Goal: Task Accomplishment & Management: Use online tool/utility

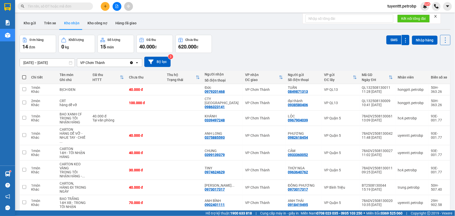
click at [108, 6] on button at bounding box center [105, 6] width 9 height 9
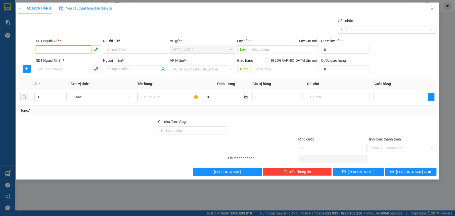
click at [53, 51] on input "SĐT Người Gửi *" at bounding box center [63, 49] width 55 height 8
type input "0896487132"
click at [120, 52] on input "Người gửi *" at bounding box center [135, 50] width 65 height 8
type input "chú nhiệm"
click at [25, 70] on icon "plus" at bounding box center [27, 69] width 4 height 4
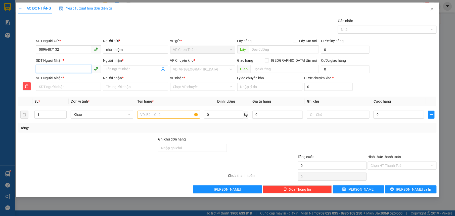
click at [74, 69] on input "SĐT Người Nhận *" at bounding box center [63, 69] width 55 height 8
type input "0"
type input "09"
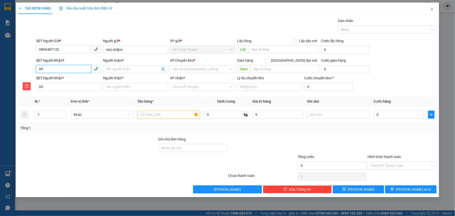
type input "098"
type input "0985"
type input "09851"
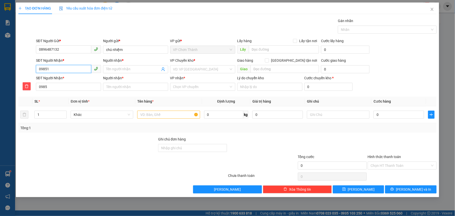
type input "09851"
type input "098513"
type input "0985138"
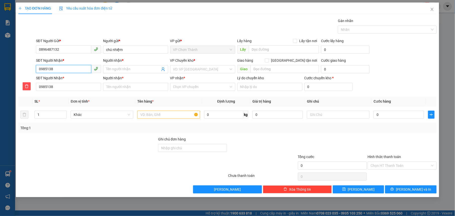
type input "09851380"
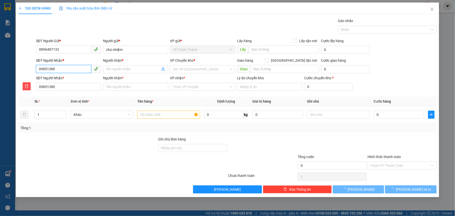
type input "098513804"
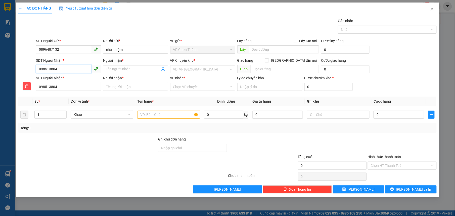
type input "0985138049"
click at [128, 69] on input "Người nhận *" at bounding box center [133, 70] width 54 height 6
type input "k"
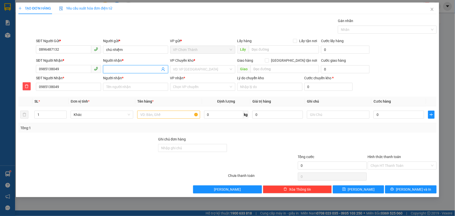
type input "k"
type input "ki"
type input "kì"
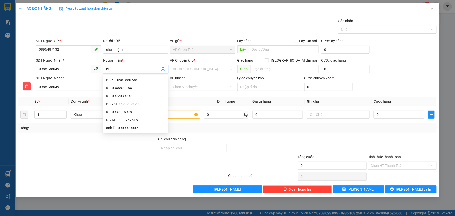
type input "kì"
drag, startPoint x: 73, startPoint y: 158, endPoint x: 114, endPoint y: 125, distance: 52.4
click at [73, 158] on div at bounding box center [88, 163] width 140 height 18
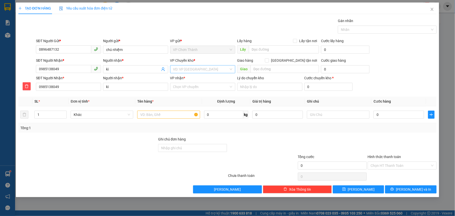
click at [208, 66] on div "VD: VP Sài Gòn" at bounding box center [202, 69] width 65 height 8
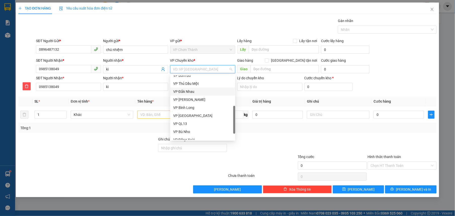
scroll to position [121, 0]
click at [189, 119] on div "VP Đồng Xoài" at bounding box center [202, 120] width 59 height 6
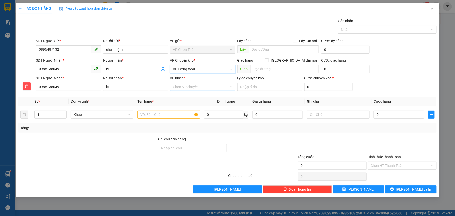
click at [186, 87] on input "VP nhận *" at bounding box center [201, 87] width 56 height 8
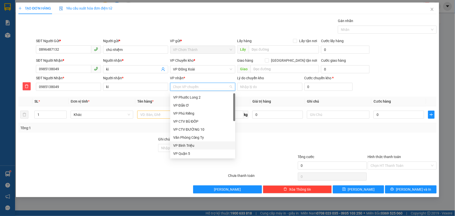
click at [189, 143] on div "VP Bình Triệu" at bounding box center [202, 146] width 59 height 6
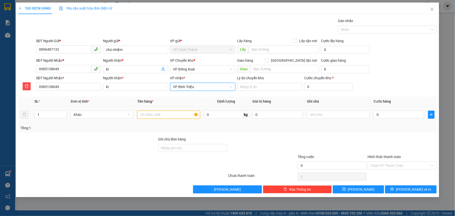
click at [159, 117] on input "text" at bounding box center [168, 115] width 63 height 8
type input "crt"
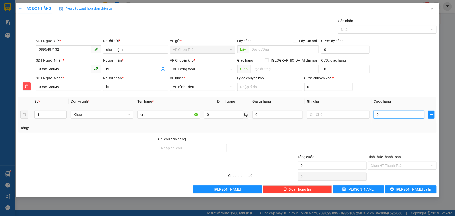
click at [382, 116] on input "0" at bounding box center [399, 115] width 51 height 8
type input "4"
type input "40"
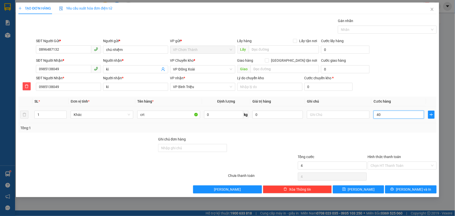
type input "40"
type input "400"
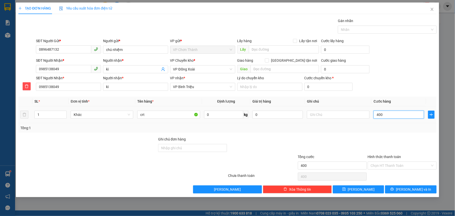
type input "4.000"
type input "40.000"
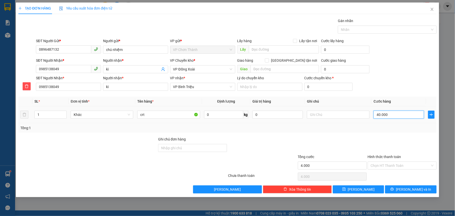
type input "40.000"
click at [374, 136] on div "Transit Pickup Surcharge Ids Transit Deliver Surcharge Ids Transit Deliver Surc…" at bounding box center [227, 106] width 418 height 176
click at [378, 165] on input "Hình thức thanh toán" at bounding box center [400, 166] width 59 height 8
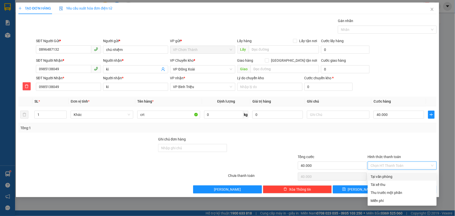
click at [374, 176] on div "Tại văn phòng" at bounding box center [402, 177] width 63 height 6
type input "0"
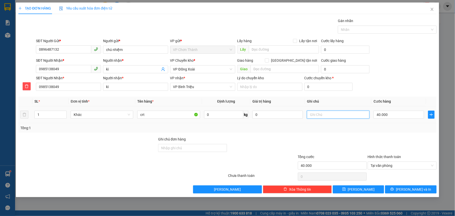
click at [345, 117] on input "text" at bounding box center [338, 115] width 63 height 8
click at [347, 142] on div at bounding box center [332, 146] width 70 height 18
click at [344, 116] on input "mai nhận" at bounding box center [338, 115] width 63 height 8
type input "mai nhận 14/8"
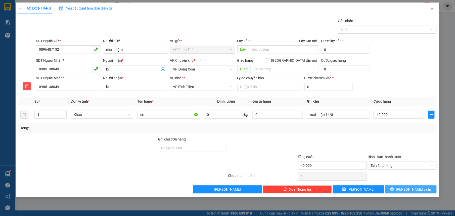
click at [395, 189] on button "Lưu và In" at bounding box center [410, 190] width 51 height 8
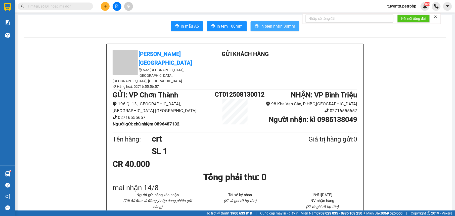
click at [268, 29] on span "In biên nhận 80mm" at bounding box center [278, 26] width 35 height 6
click at [239, 27] on span "In tem 100mm" at bounding box center [230, 26] width 26 height 6
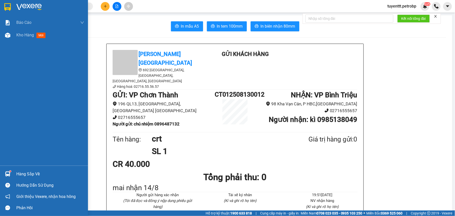
click at [17, 169] on div "Hàng sắp về" at bounding box center [44, 174] width 88 height 11
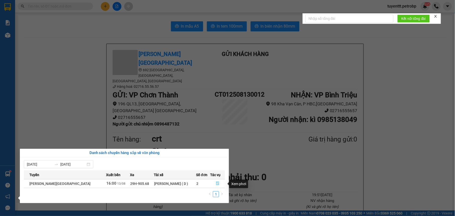
click at [219, 185] on button "button" at bounding box center [217, 184] width 14 height 8
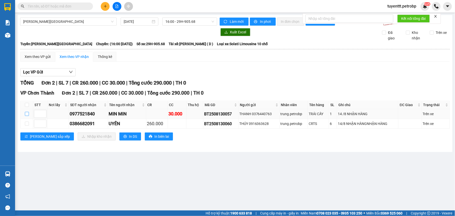
click at [27, 115] on input "checkbox" at bounding box center [27, 114] width 4 height 4
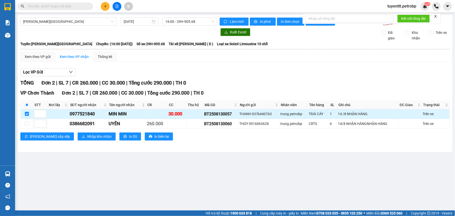
click at [26, 114] on input "checkbox" at bounding box center [27, 114] width 4 height 4
checkbox input "false"
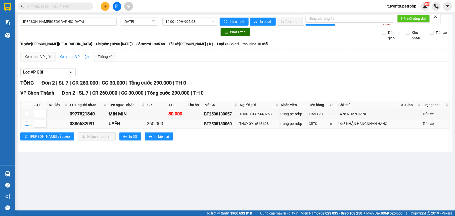
click at [28, 123] on input "checkbox" at bounding box center [27, 124] width 4 height 4
checkbox input "true"
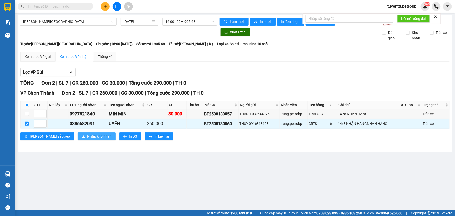
click at [78, 141] on button "Nhập kho nhận" at bounding box center [97, 137] width 38 height 8
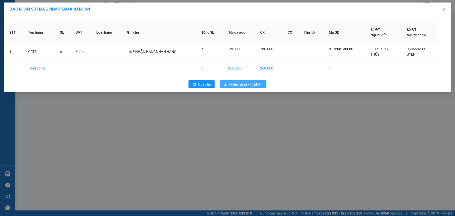
click at [246, 85] on span "Nhập hàng kho nhận" at bounding box center [245, 85] width 33 height 6
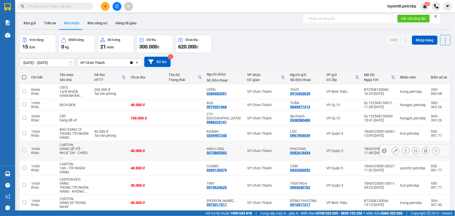
scroll to position [40, 0]
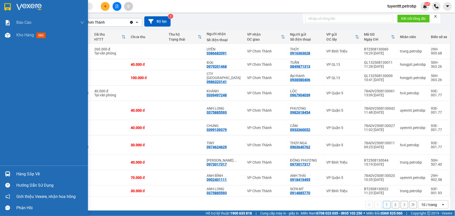
drag, startPoint x: 38, startPoint y: 172, endPoint x: 79, endPoint y: 164, distance: 41.7
click at [38, 172] on div "Hàng sắp về" at bounding box center [50, 175] width 68 height 8
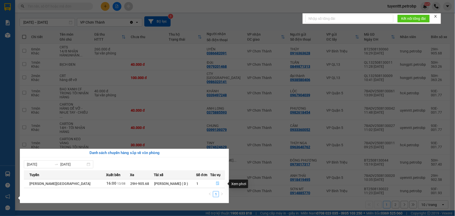
click at [216, 182] on icon "file-done" at bounding box center [217, 184] width 3 height 4
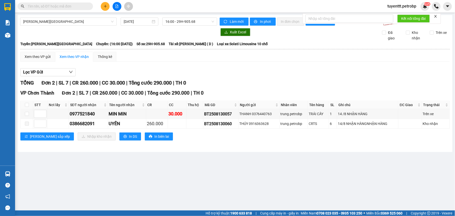
click at [168, 177] on main "Hồ Chí Minh - Lộc Ninh 13/08/2025 16:00 - 29H-905.68 Làm mới In phơi In đơn chọ…" at bounding box center [227, 105] width 455 height 211
click at [28, 115] on input "checkbox" at bounding box center [27, 114] width 4 height 4
checkbox input "true"
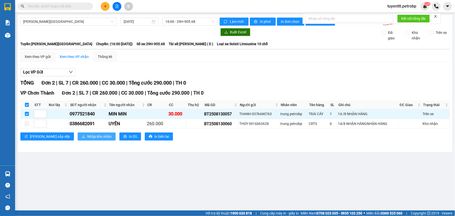
click at [87, 137] on span "Nhập kho nhận" at bounding box center [99, 137] width 24 height 6
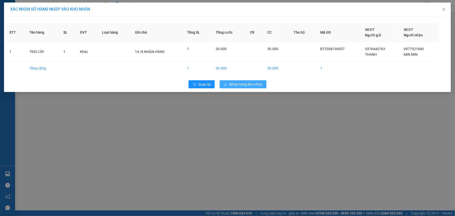
click at [251, 88] on button "Nhập hàng kho nhận" at bounding box center [243, 84] width 47 height 8
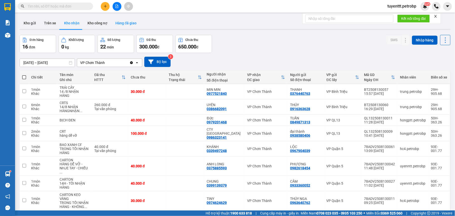
click at [130, 23] on button "Hàng đã giao" at bounding box center [125, 23] width 29 height 12
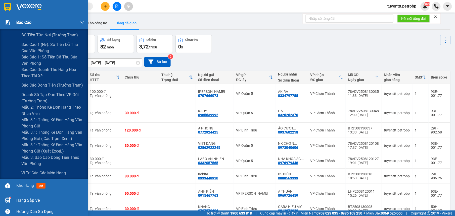
click at [36, 22] on div "Báo cáo" at bounding box center [50, 22] width 68 height 13
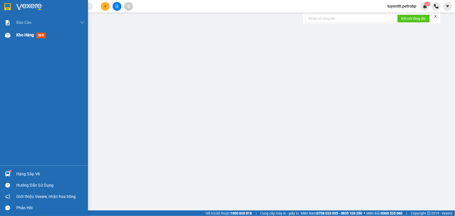
click at [7, 38] on div at bounding box center [7, 35] width 9 height 9
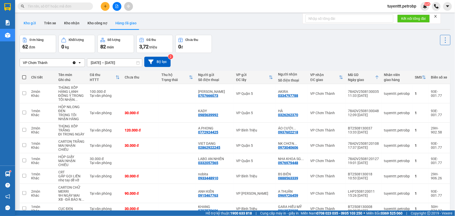
click at [36, 22] on button "Kho gửi" at bounding box center [30, 23] width 20 height 12
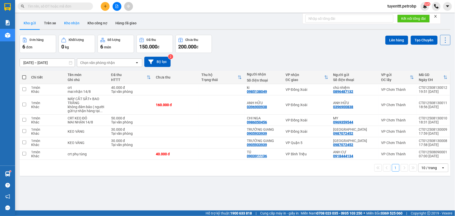
click at [68, 21] on button "Kho nhận" at bounding box center [71, 23] width 23 height 12
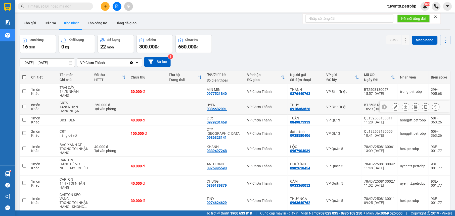
scroll to position [40, 0]
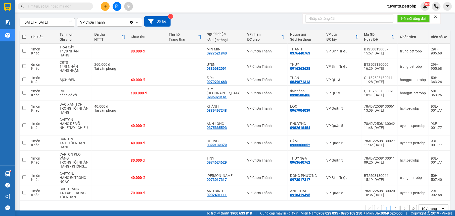
paste input "037 5885593"
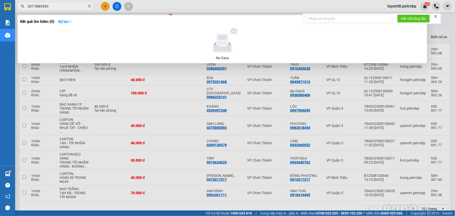
click at [35, 6] on input "037 5885593" at bounding box center [57, 7] width 59 height 6
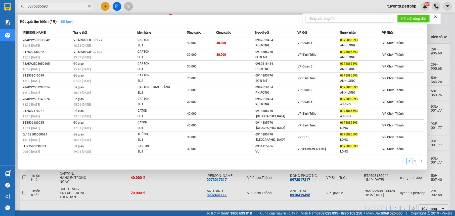
type input "0375885593"
click at [61, 20] on button "Bộ lọc" at bounding box center [68, 22] width 22 height 8
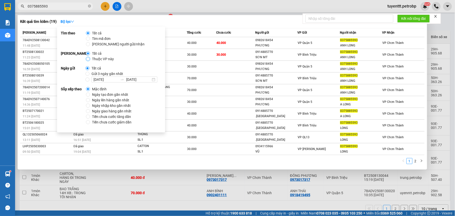
click at [88, 59] on input "Thuộc VP này" at bounding box center [88, 59] width 4 height 4
radio input "true"
radio input "false"
click at [110, 80] on input "13/08/2025" at bounding box center [106, 80] width 25 height 6
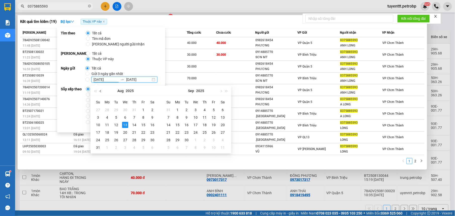
click at [100, 91] on span "button" at bounding box center [101, 91] width 3 height 3
type input "01/07/2025"
click at [117, 109] on div "1" at bounding box center [116, 110] width 6 height 6
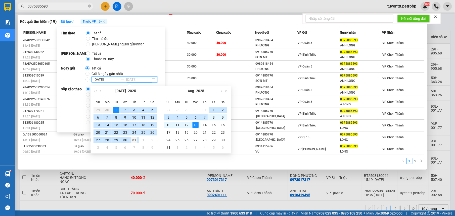
type input "31/07/2025"
click at [134, 140] on div "31" at bounding box center [134, 140] width 6 height 6
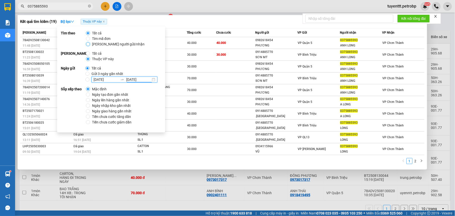
click at [89, 43] on input "Tìm người gửi/nhận" at bounding box center [88, 44] width 4 height 4
radio input "true"
radio input "false"
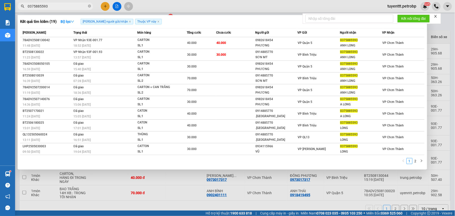
click at [172, 16] on div "Kết quả tìm kiếm ( 19 ) Bộ lọc Tìm người gửi/nhận Thuộc VP này Mã ĐH Trạng thái…" at bounding box center [222, 92] width 409 height 155
click at [129, 22] on icon "close" at bounding box center [130, 21] width 3 height 3
click at [105, 20] on span "Thuộc VP này" at bounding box center [94, 22] width 26 height 6
click at [104, 22] on icon "close" at bounding box center [104, 21] width 3 height 3
click at [263, 192] on div at bounding box center [227, 108] width 455 height 216
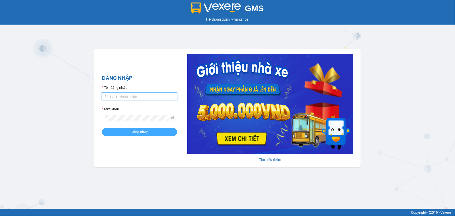
type input "tuyenttt.petrobp"
drag, startPoint x: 123, startPoint y: 131, endPoint x: 123, endPoint y: 125, distance: 5.8
click at [123, 131] on button "Đăng nhập" at bounding box center [139, 132] width 75 height 8
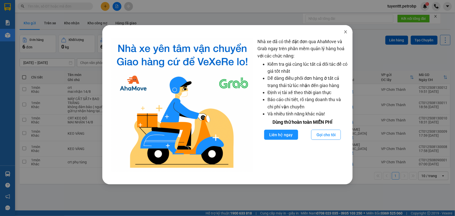
click at [344, 33] on icon "close" at bounding box center [346, 32] width 4 height 4
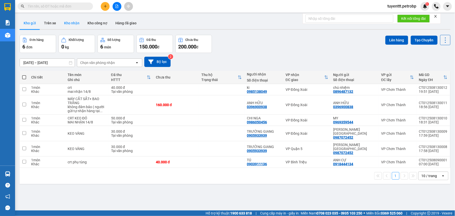
click at [69, 22] on button "Kho nhận" at bounding box center [71, 23] width 23 height 12
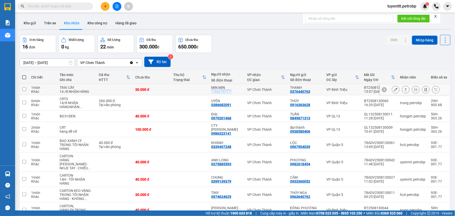
drag, startPoint x: 209, startPoint y: 93, endPoint x: 228, endPoint y: 93, distance: 19.6
click at [228, 93] on td "MIN MIN 0977521840" at bounding box center [227, 89] width 36 height 11
checkbox input "true"
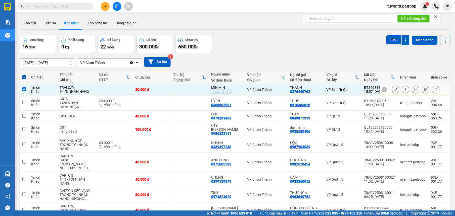
copy div "0977521840"
click at [276, 58] on div "[DATE] – [DATE] Press the down arrow key to interact with the calendar and sele…" at bounding box center [235, 62] width 431 height 10
click at [277, 59] on div "[DATE] – [DATE] Press the down arrow key to interact with the calendar and sele…" at bounding box center [235, 62] width 431 height 10
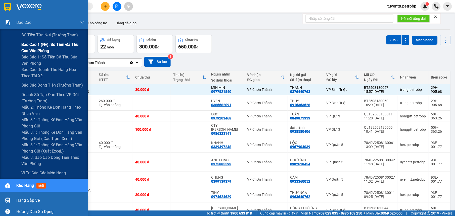
click at [32, 48] on span "Báo cáo 1 (nv): Số tiền đã thu của văn phòng" at bounding box center [52, 47] width 63 height 13
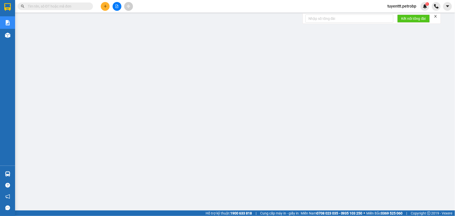
paste input "CT012508130008"
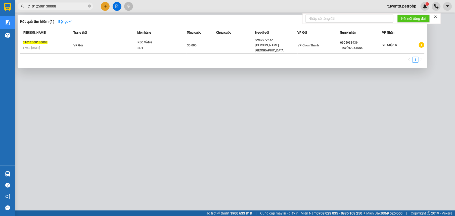
type input "CT012508130008"
click at [116, 172] on div at bounding box center [227, 108] width 455 height 216
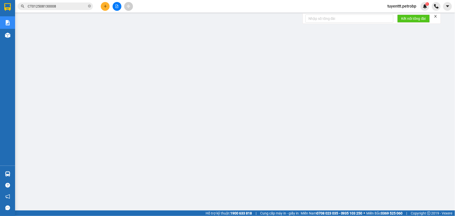
click at [89, 5] on icon "close-circle" at bounding box center [89, 6] width 3 height 3
paste input "CT012508130007"
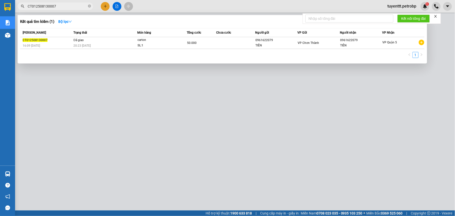
type input "CT012508130007"
click at [96, 180] on div at bounding box center [227, 108] width 455 height 216
